Goal: Check status: Check status

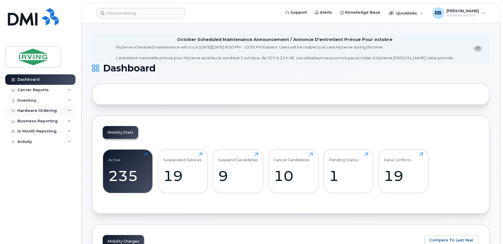
click at [40, 111] on div "Hardware Ordering" at bounding box center [36, 110] width 39 height 5
click at [32, 131] on div "Orders" at bounding box center [27, 132] width 14 height 5
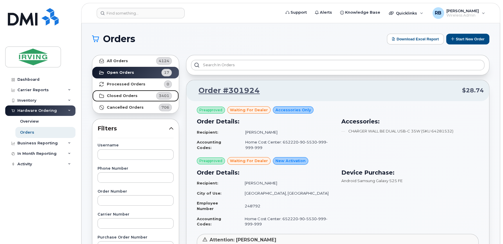
click at [113, 94] on strong "Closed Orders" at bounding box center [122, 95] width 31 height 5
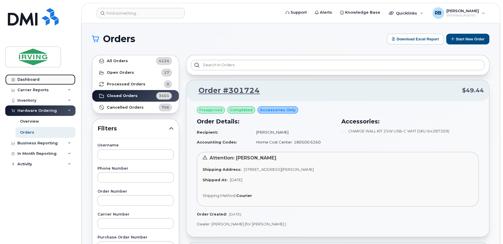
click at [35, 79] on div "Dashboard" at bounding box center [28, 79] width 22 height 5
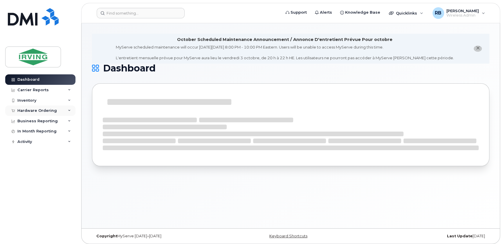
click at [27, 111] on div "Hardware Ordering" at bounding box center [36, 110] width 39 height 5
click at [26, 133] on div "Orders" at bounding box center [27, 132] width 14 height 5
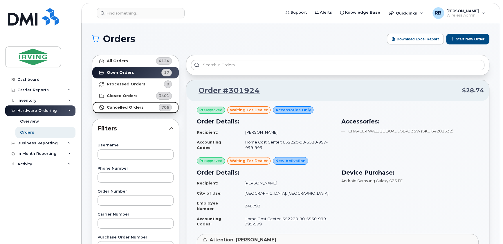
click at [110, 105] on strong "Cancelled Orders" at bounding box center [125, 107] width 37 height 5
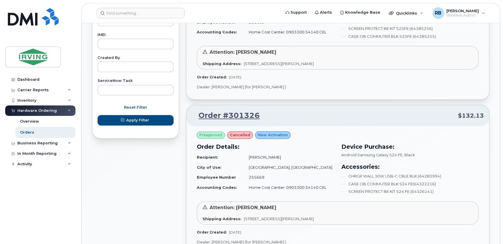
scroll to position [316, 0]
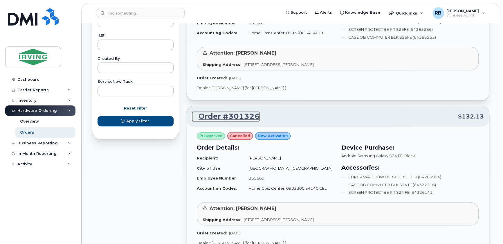
click at [233, 118] on link "Order #301326" at bounding box center [226, 116] width 68 height 10
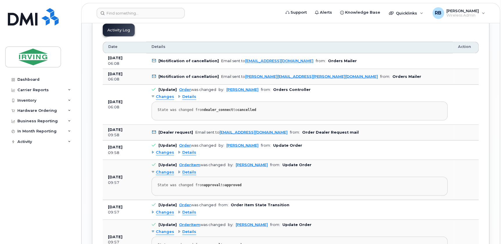
scroll to position [880, 0]
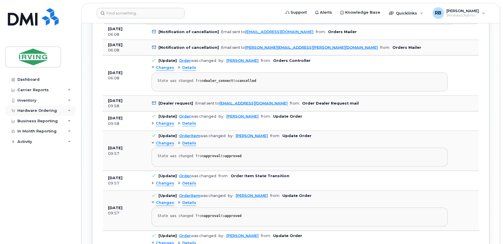
click at [33, 110] on div "Hardware Ordering" at bounding box center [36, 110] width 39 height 5
click at [26, 133] on div "Orders" at bounding box center [27, 132] width 14 height 5
